Goal: Navigation & Orientation: Understand site structure

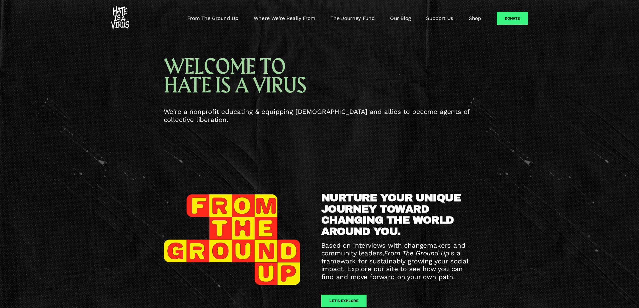
click at [217, 18] on link "From The Ground Up" at bounding box center [212, 18] width 51 height 7
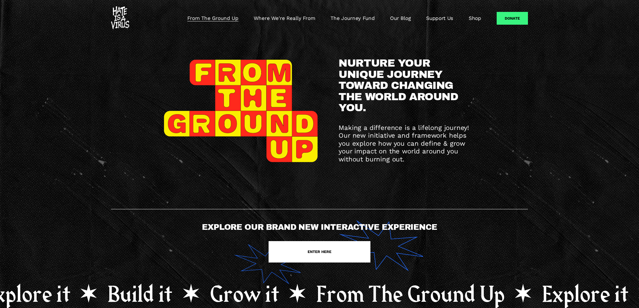
click at [287, 18] on link "Where We're Really From" at bounding box center [284, 18] width 61 height 7
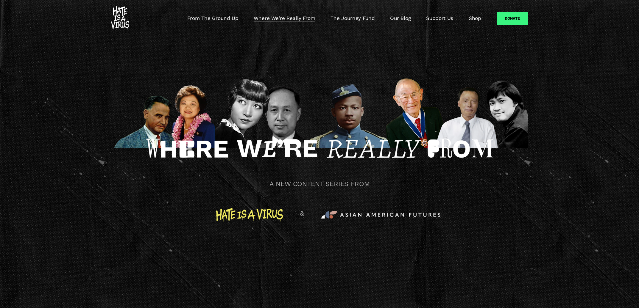
click at [263, 20] on link "Where We're Really From" at bounding box center [284, 18] width 61 height 7
click at [354, 18] on link "The Journey Fund" at bounding box center [352, 18] width 44 height 7
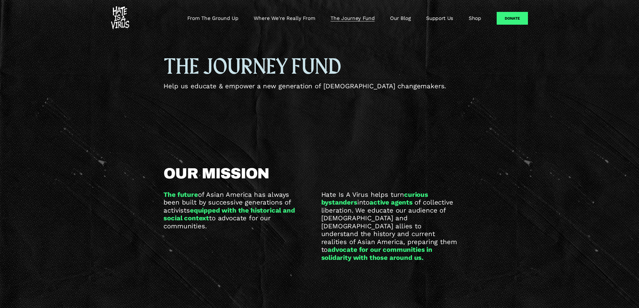
click at [438, 19] on link "Support Us" at bounding box center [439, 18] width 27 height 7
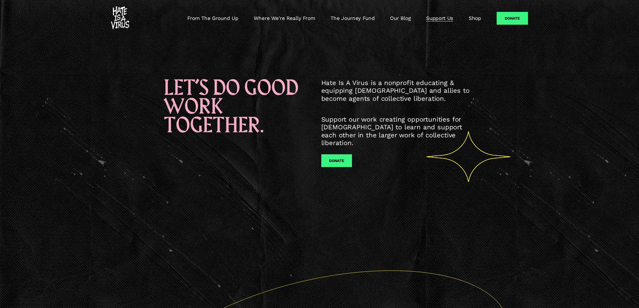
click at [477, 19] on link "Shop" at bounding box center [475, 18] width 13 height 7
click at [118, 19] on img at bounding box center [120, 18] width 18 height 24
